Goal: Task Accomplishment & Management: Manage account settings

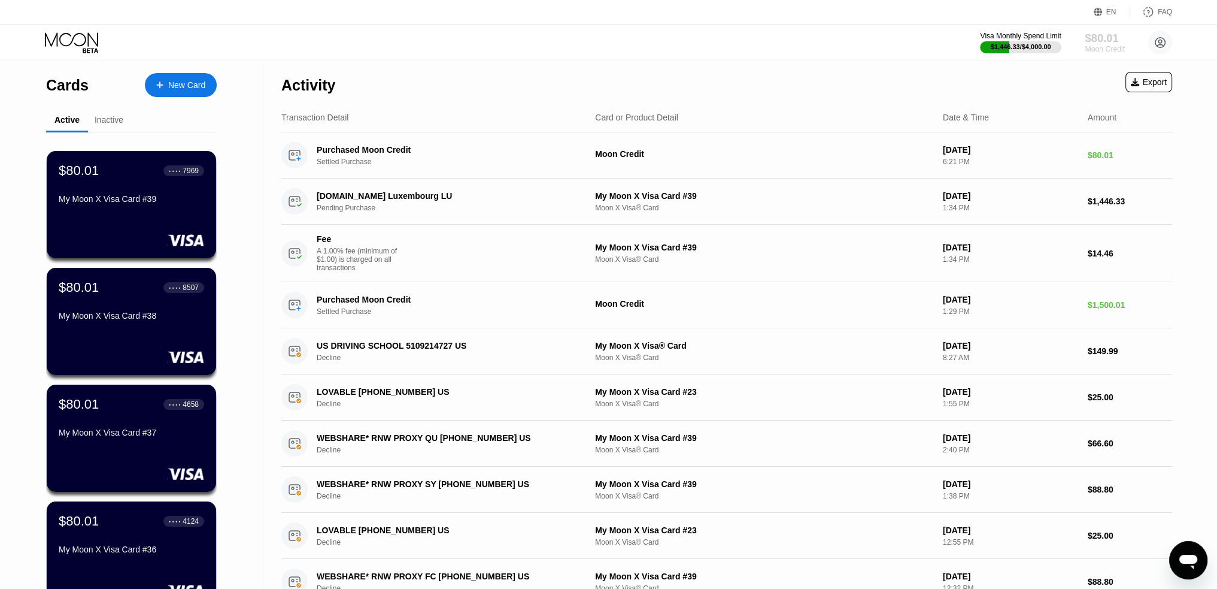
click at [1104, 40] on div "$80.01" at bounding box center [1105, 38] width 40 height 13
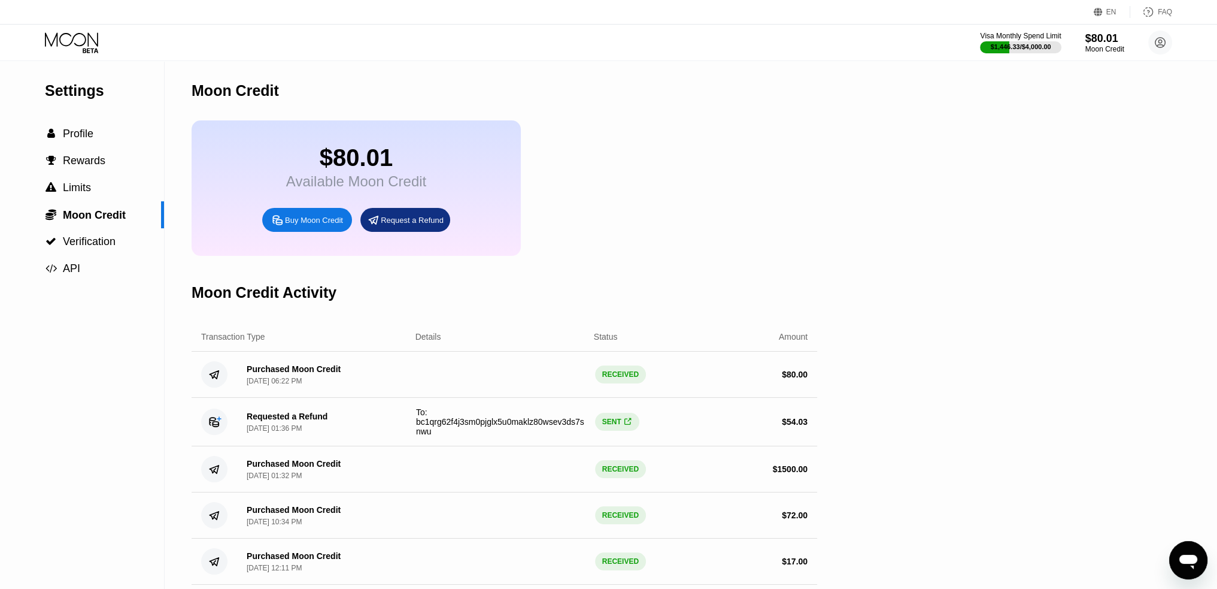
click at [308, 225] on div "Buy Moon Credit" at bounding box center [314, 220] width 58 height 10
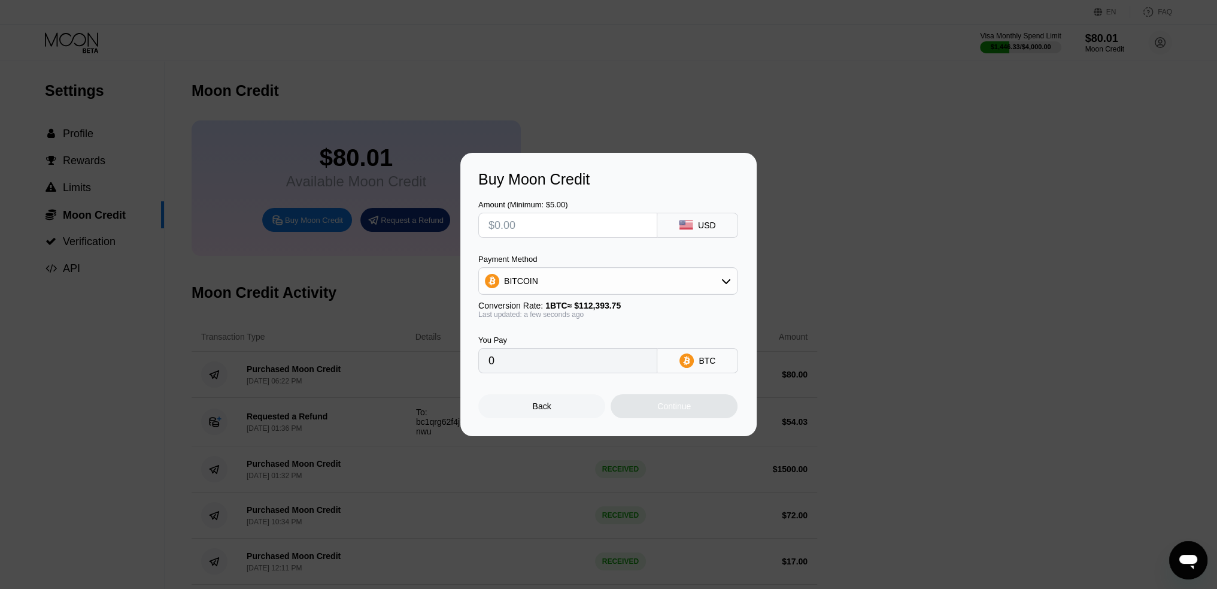
click at [860, 268] on div "Buy Moon Credit Amount (Minimum: $5.00) USD Payment Method BITCOIN Conversion R…" at bounding box center [608, 294] width 1217 height 283
click at [562, 416] on div "Back" at bounding box center [541, 406] width 127 height 24
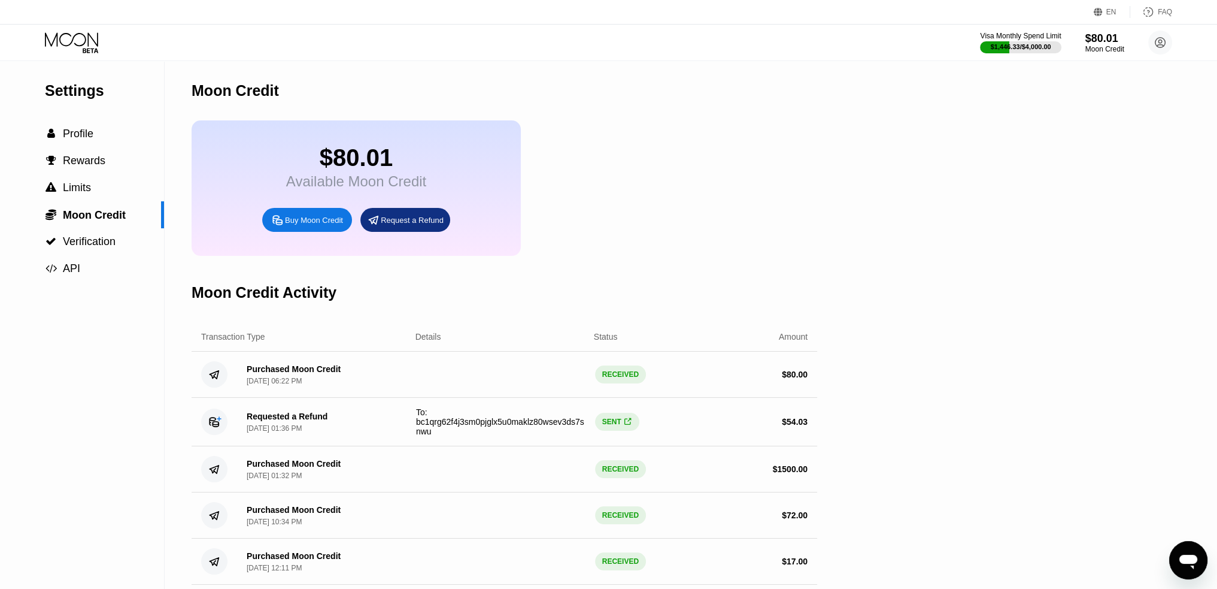
click at [425, 232] on div "Request a Refund" at bounding box center [405, 220] width 90 height 24
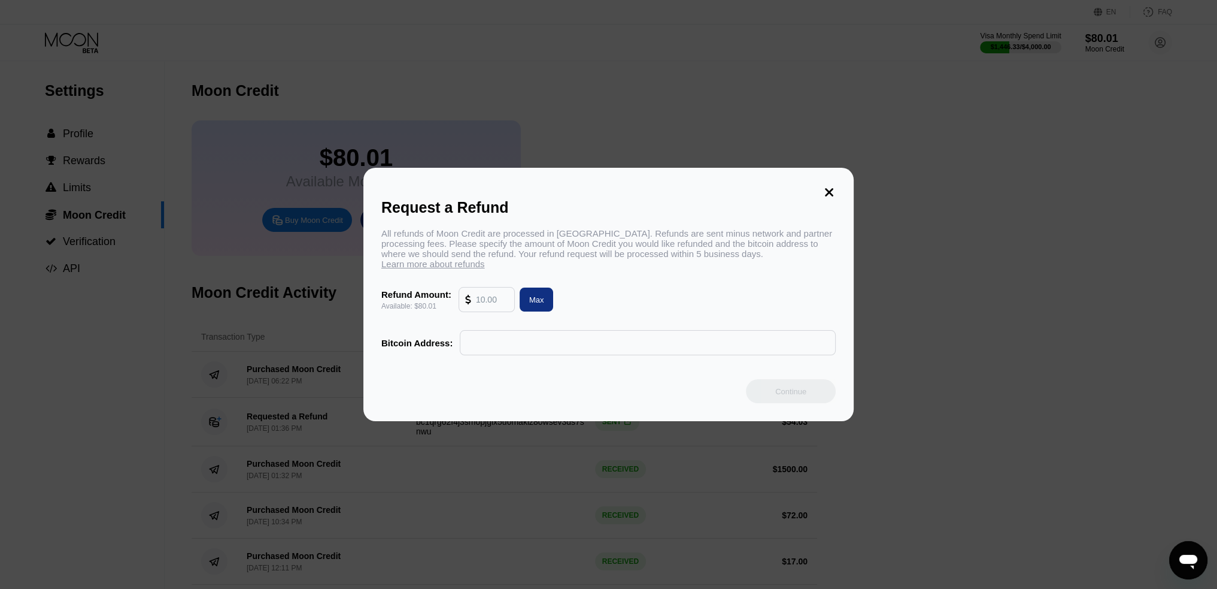
click at [501, 349] on input "text" at bounding box center [647, 342] width 363 height 24
paste input "bc1qrg62f4j3sm0pjglx5u0maklz80wsev3ds7snwu"
type input "bc1qrg62f4j3sm0pjglx5u0maklz80wsev3ds7snwu"
click at [488, 296] on input "text" at bounding box center [492, 299] width 32 height 24
type input "65"
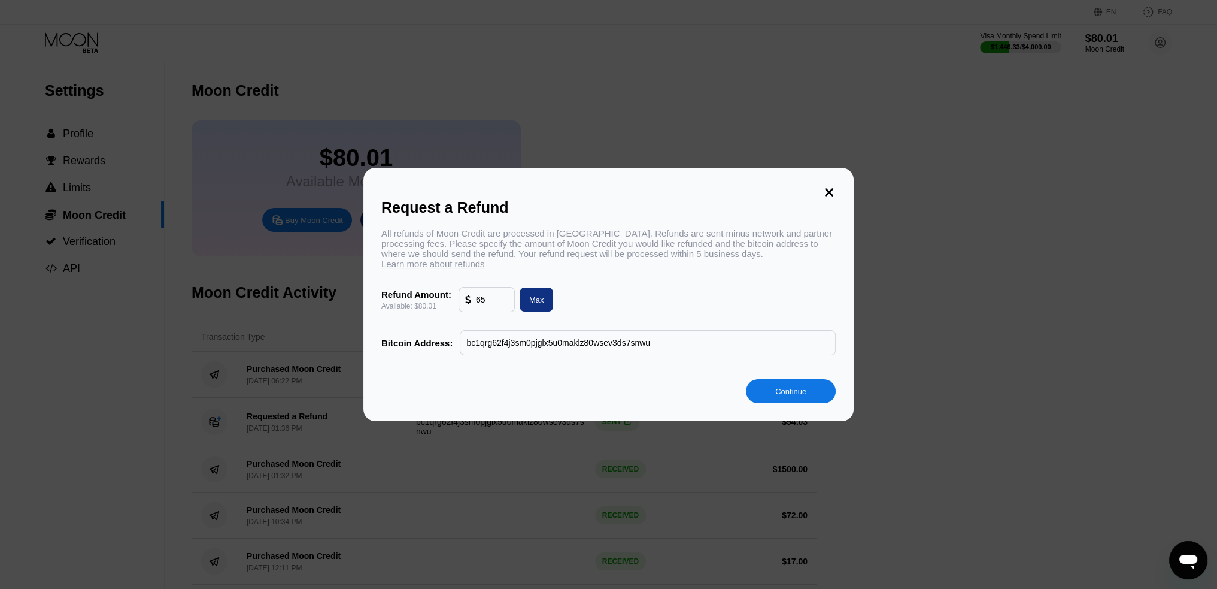
click at [700, 275] on div "All refunds of Moon Credit are processed in Bitcoin. Refunds are sent minus net…" at bounding box center [608, 291] width 454 height 127
click at [778, 392] on div "Continue" at bounding box center [790, 391] width 31 height 10
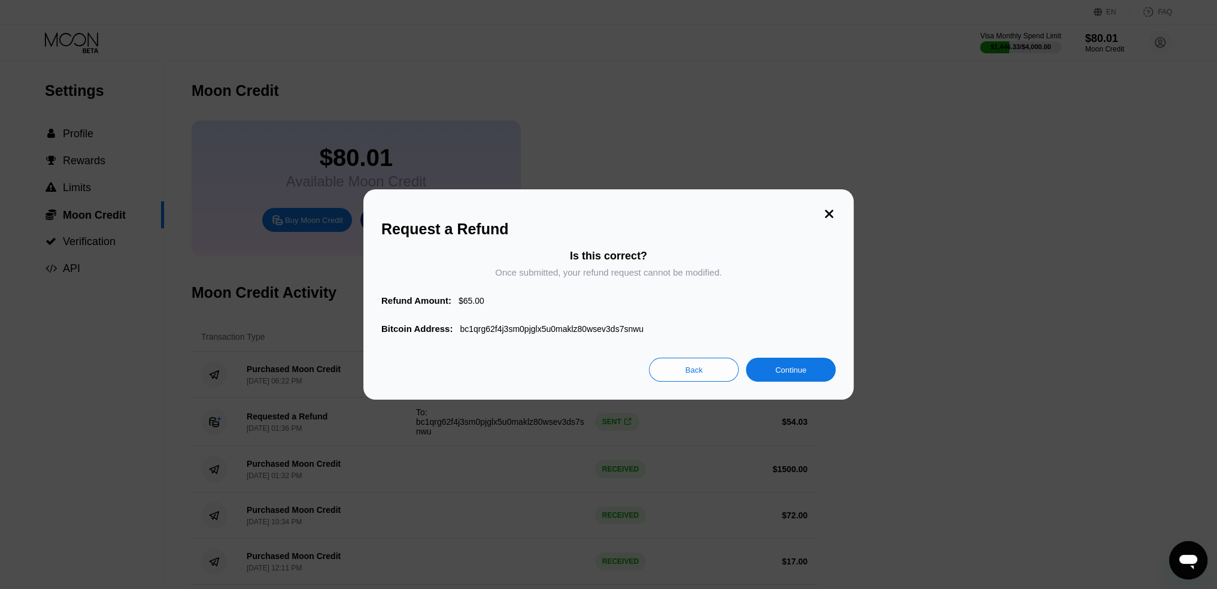
click at [778, 374] on div "Continue" at bounding box center [790, 370] width 31 height 10
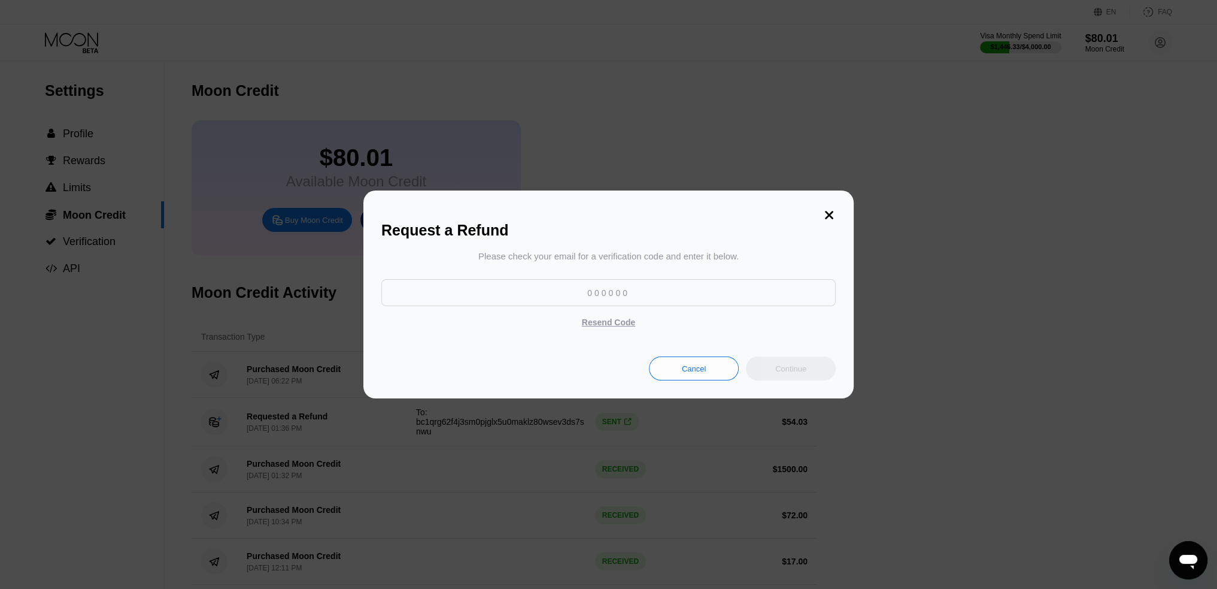
paste input "452137"
click at [598, 290] on input at bounding box center [608, 292] width 454 height 27
type input "452137"
click at [763, 374] on div "Continue" at bounding box center [791, 368] width 90 height 24
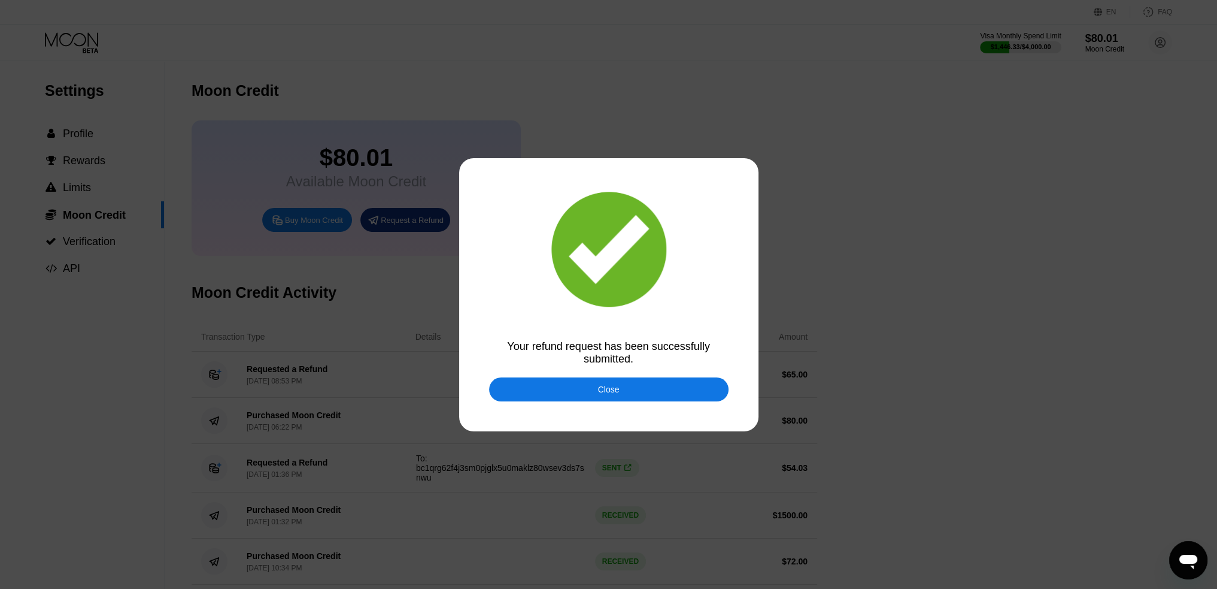
click at [624, 395] on div "Close" at bounding box center [608, 389] width 239 height 24
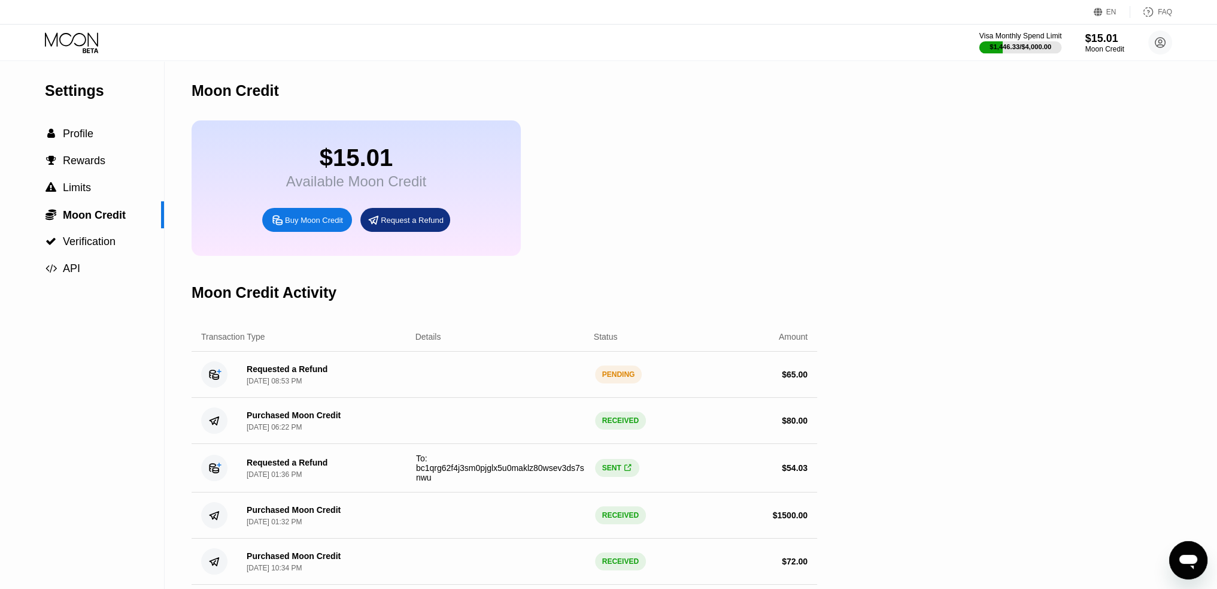
click at [1011, 50] on div "$1,446.33 / $4,000.00" at bounding box center [1021, 46] width 62 height 7
